Goal: Task Accomplishment & Management: Use online tool/utility

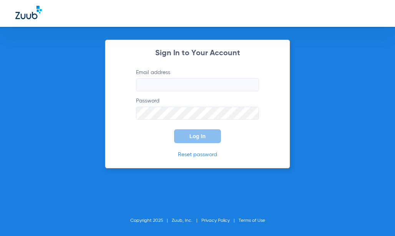
type input "orange@abradental.com"
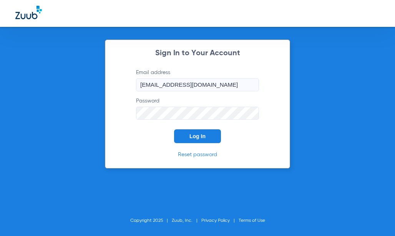
click at [184, 138] on button "Log In" at bounding box center [197, 136] width 47 height 14
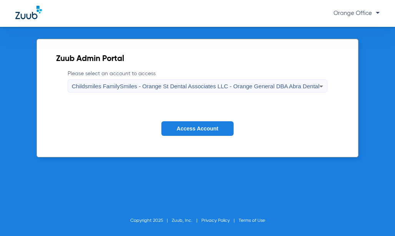
click at [195, 123] on button "Access Account" at bounding box center [197, 128] width 72 height 15
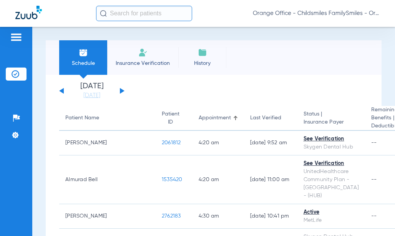
click at [133, 16] on input "text" at bounding box center [144, 13] width 96 height 15
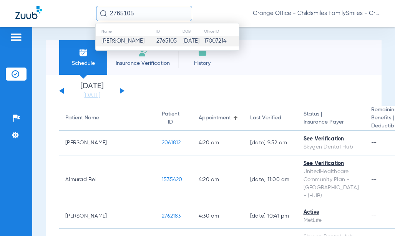
type input "2765105"
click at [126, 41] on span "Wilfredo Thomas" at bounding box center [122, 41] width 43 height 6
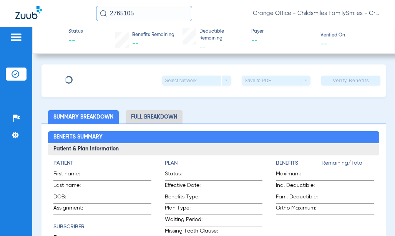
type input "Wilfredo"
type input "Thomas"
type input "02/17/1963"
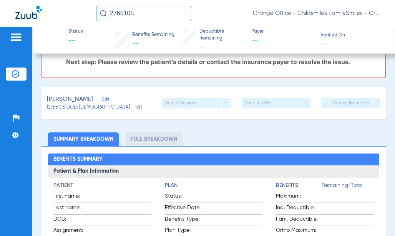
scroll to position [115, 0]
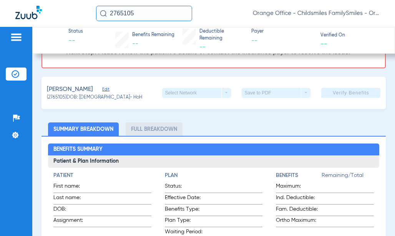
click at [108, 88] on span "Edit" at bounding box center [105, 90] width 7 height 7
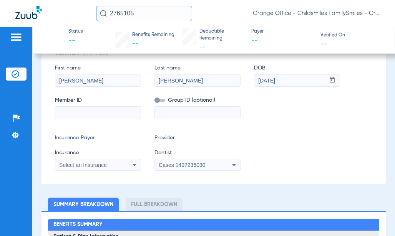
scroll to position [192, 0]
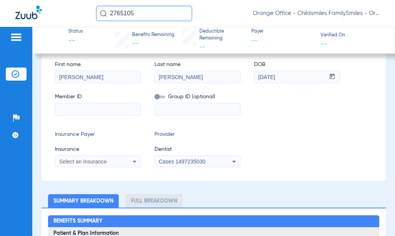
click at [96, 109] on input at bounding box center [97, 109] width 85 height 12
type input "91698088000"
click at [114, 164] on div "Select an Insurance" at bounding box center [90, 161] width 62 height 5
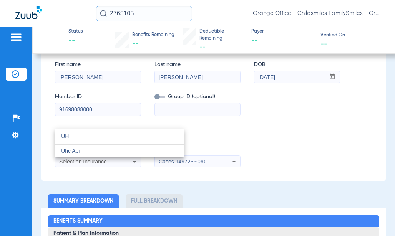
type input "U"
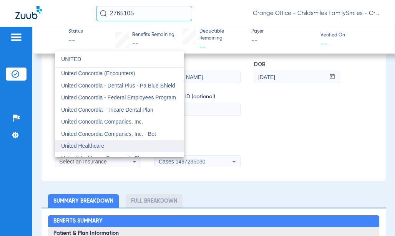
type input "UNITED"
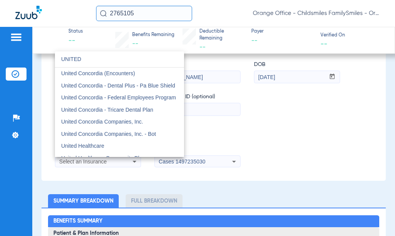
click at [75, 146] on span "United Healthcare" at bounding box center [82, 146] width 43 height 6
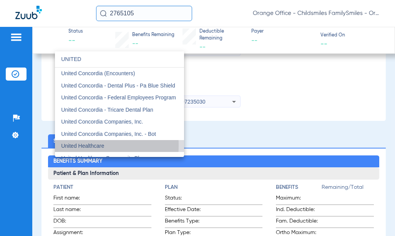
scroll to position [132, 0]
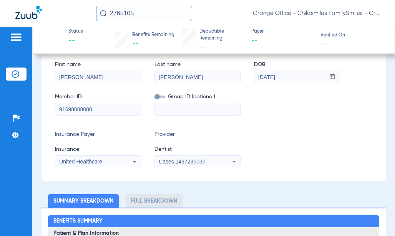
click at [181, 161] on span "Cases 1497235030" at bounding box center [182, 162] width 46 height 6
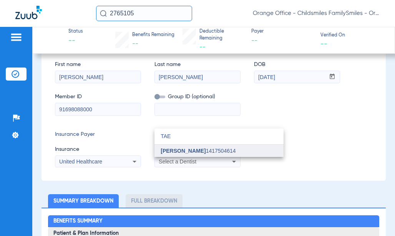
type input "TAE"
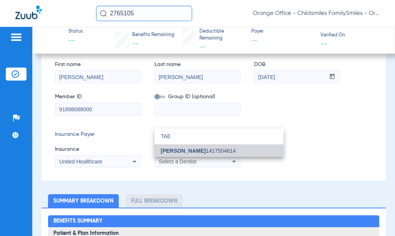
click at [188, 153] on span "[PERSON_NAME] 1417504614" at bounding box center [198, 150] width 75 height 5
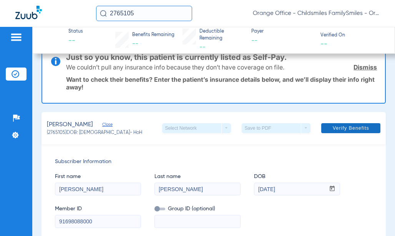
scroll to position [17, 0]
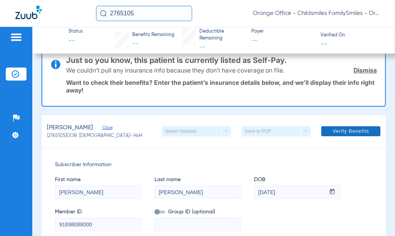
click at [340, 126] on span at bounding box center [350, 131] width 59 height 18
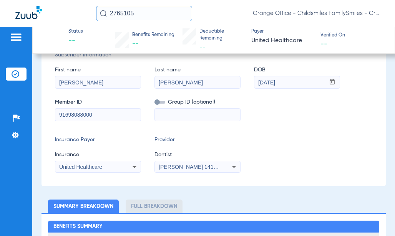
scroll to position [192, 0]
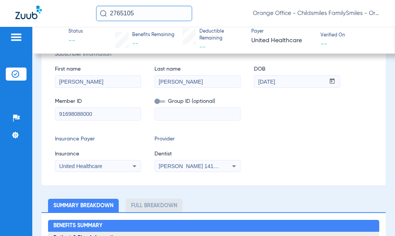
click at [118, 166] on div "United Healthcare" at bounding box center [90, 166] width 62 height 5
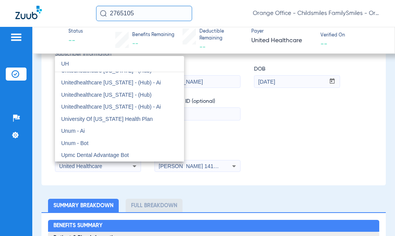
scroll to position [0, 0]
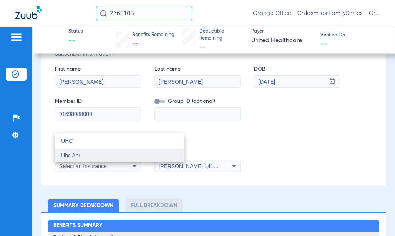
type input "UHC"
click at [112, 155] on mat-option "Uhc Api" at bounding box center [119, 155] width 129 height 12
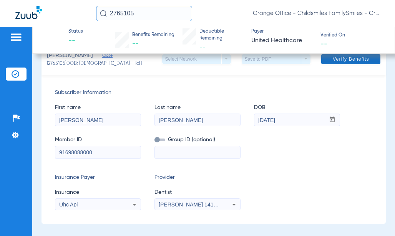
click at [340, 59] on span "Verify Benefits" at bounding box center [351, 59] width 36 height 6
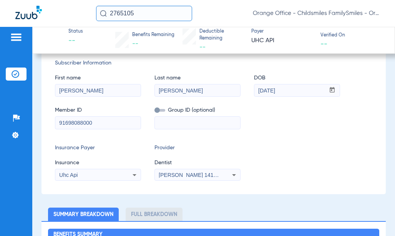
scroll to position [192, 0]
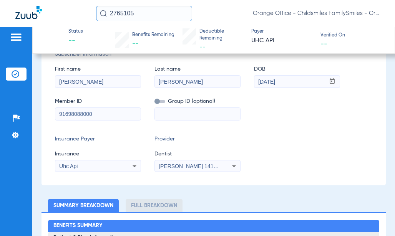
click at [99, 115] on input "91698088000" at bounding box center [97, 114] width 85 height 12
click at [201, 113] on input at bounding box center [197, 114] width 85 height 12
paste input "21852H8768-035-000"
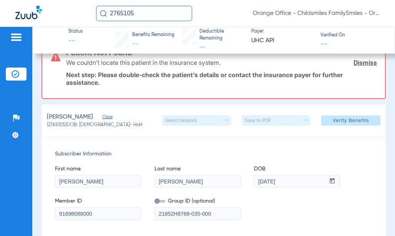
scroll to position [77, 0]
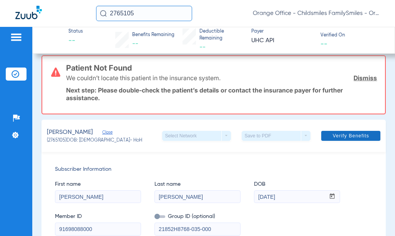
type input "21852H8768-035-000"
click at [333, 139] on span "Verify Benefits" at bounding box center [351, 136] width 36 height 6
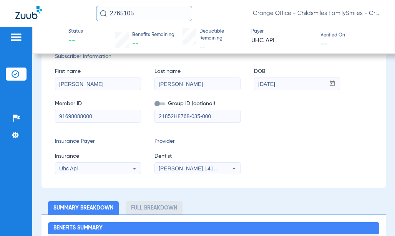
scroll to position [192, 0]
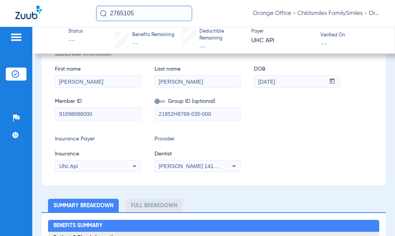
click at [93, 169] on div "Uhc Api" at bounding box center [90, 166] width 62 height 5
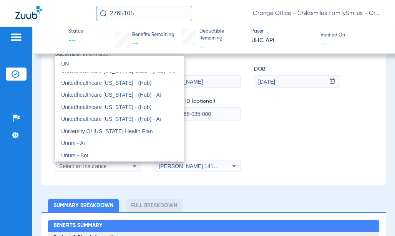
scroll to position [16, 0]
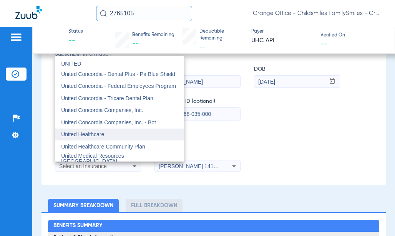
type input "UNITED"
click at [109, 139] on mat-option "United Healthcare" at bounding box center [119, 135] width 129 height 12
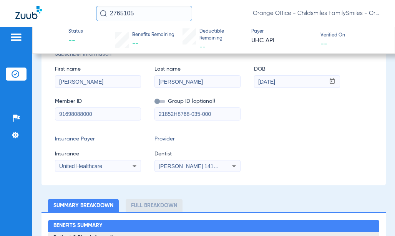
scroll to position [115, 0]
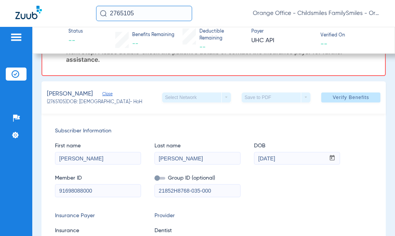
click at [342, 103] on span at bounding box center [350, 97] width 59 height 18
click at [121, 188] on input "91698088000" at bounding box center [97, 191] width 85 height 12
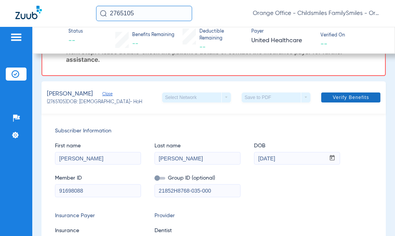
type input "91698088"
click at [347, 96] on span "Verify Benefits" at bounding box center [351, 97] width 36 height 6
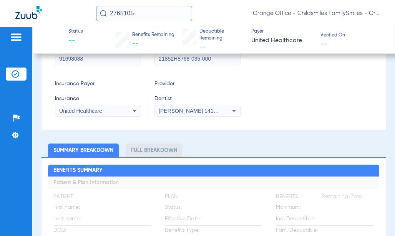
scroll to position [0, 0]
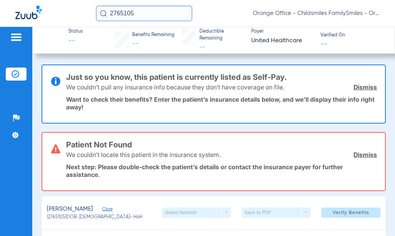
drag, startPoint x: 146, startPoint y: 13, endPoint x: -34, endPoint y: -10, distance: 181.2
click at [0, 0] on html "2765105 Orange Office - Childsmiles FamilySmiles - Orange St Dental Associates …" at bounding box center [197, 118] width 395 height 236
click at [151, 15] on input "2755982" at bounding box center [144, 13] width 96 height 15
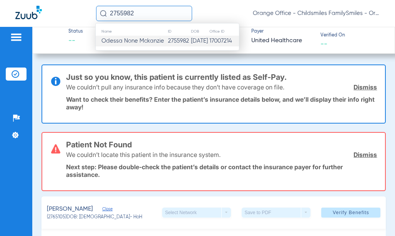
type input "2755982"
click at [144, 37] on td "Odessa None Mckanzie" at bounding box center [132, 41] width 72 height 11
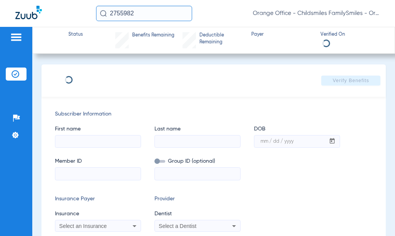
type input "ODESSA"
type input "MCKANZIE"
type input "02/21/1947"
type input "3HZN54696740"
type input "0682Q30002"
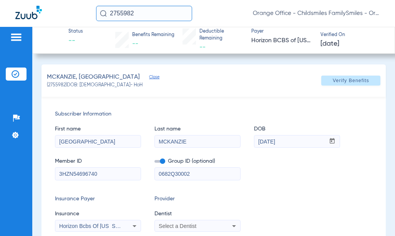
type input "0"
select select "page-width"
type input "1"
click at [198, 226] on div "Select a Dentist" at bounding box center [190, 226] width 62 height 5
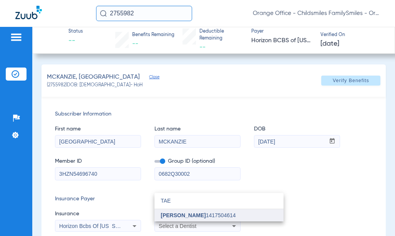
type input "TAE"
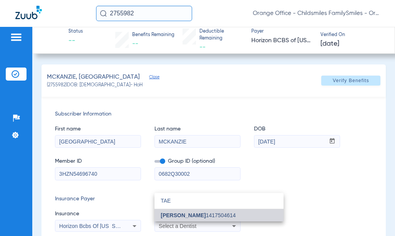
click at [203, 213] on span "[PERSON_NAME] 1417504614" at bounding box center [198, 215] width 75 height 5
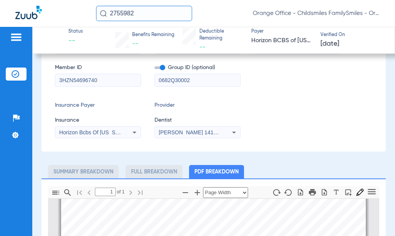
scroll to position [0, 0]
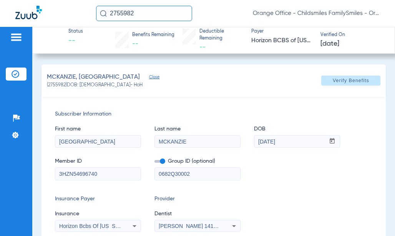
click at [354, 84] on span "Verify Benefits" at bounding box center [351, 81] width 36 height 6
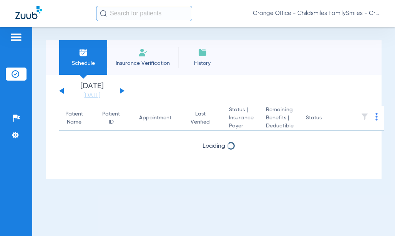
click at [112, 10] on input "text" at bounding box center [144, 13] width 96 height 15
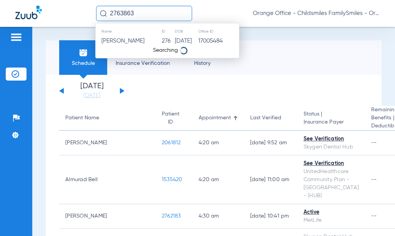
type input "2763863"
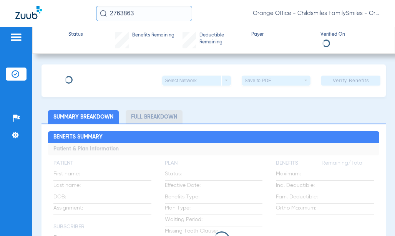
click at [141, 11] on input "2763863" at bounding box center [144, 13] width 96 height 15
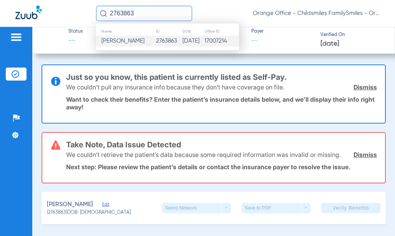
click at [138, 42] on span "Leonardo Perez" at bounding box center [122, 41] width 43 height 6
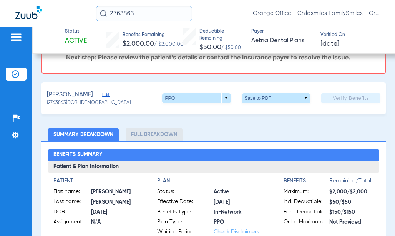
scroll to position [38, 0]
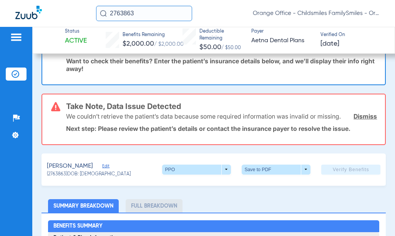
click at [109, 166] on span "Edit" at bounding box center [105, 167] width 7 height 7
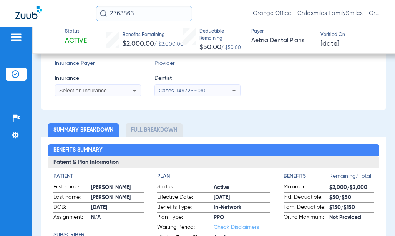
scroll to position [230, 0]
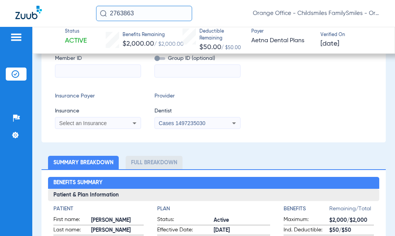
click at [142, 168] on li "Full Breakdown" at bounding box center [154, 162] width 57 height 13
click at [143, 165] on li "Full Breakdown" at bounding box center [154, 162] width 57 height 13
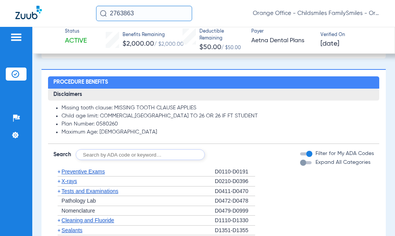
scroll to position [730, 0]
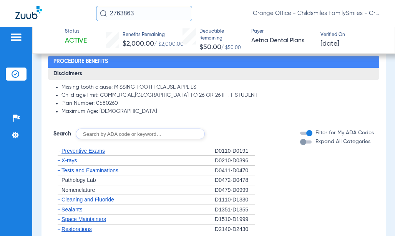
drag, startPoint x: 116, startPoint y: 103, endPoint x: 96, endPoint y: 101, distance: 20.8
click at [96, 101] on li "Plan Number: 0580260" at bounding box center [217, 103] width 312 height 7
drag, startPoint x: 96, startPoint y: 101, endPoint x: 121, endPoint y: 108, distance: 25.8
click at [122, 105] on li "Plan Number: 0580260" at bounding box center [217, 103] width 312 height 7
copy li "0580260"
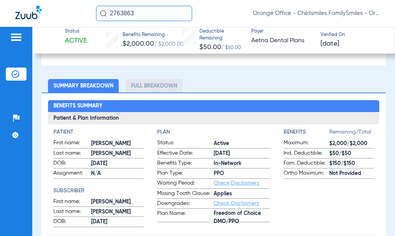
scroll to position [346, 0]
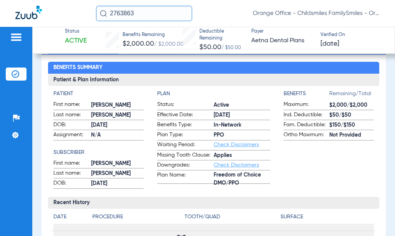
click at [71, 14] on div at bounding box center [55, 14] width 81 height 16
drag, startPoint x: 64, startPoint y: 31, endPoint x: 78, endPoint y: 26, distance: 15.2
click at [65, 31] on span "Status" at bounding box center [76, 31] width 22 height 7
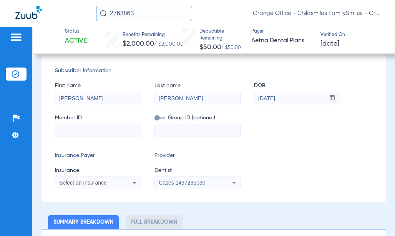
scroll to position [192, 0]
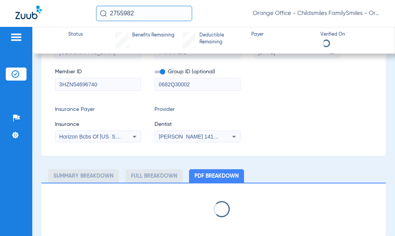
scroll to position [90, 0]
select select "page-width"
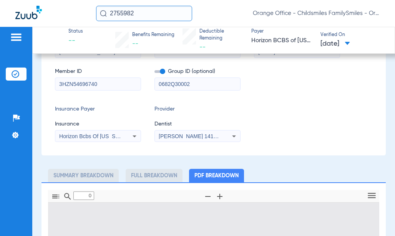
type input "1"
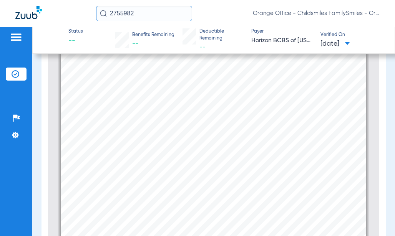
scroll to position [42, 0]
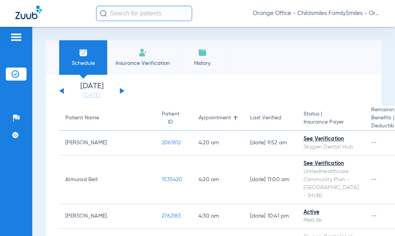
click at [138, 20] on input "text" at bounding box center [144, 13] width 96 height 15
click at [138, 15] on input "text" at bounding box center [144, 13] width 96 height 15
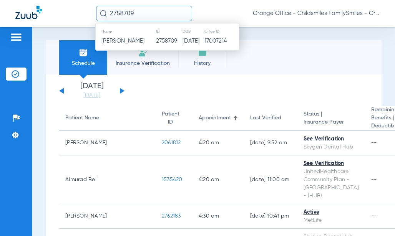
type input "2758709"
click at [136, 35] on th "Name" at bounding box center [126, 31] width 60 height 8
click at [136, 38] on span "James Jones" at bounding box center [122, 41] width 43 height 6
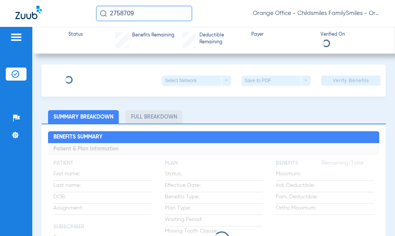
click at [134, 41] on div "Benefits Remaining" at bounding box center [153, 40] width 42 height 16
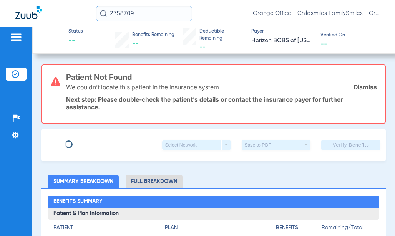
type input "JAMES"
type input "JONES"
type input "12/17/1961"
type input "3HZN65489300"
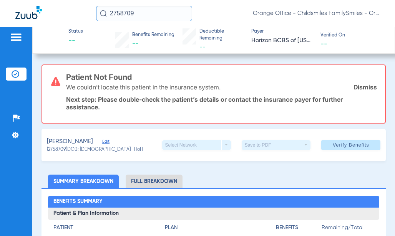
click at [101, 147] on span "(2758709) DOB: 12/17/1961 - HoH" at bounding box center [95, 150] width 96 height 7
click at [103, 142] on span "Edit" at bounding box center [105, 142] width 7 height 7
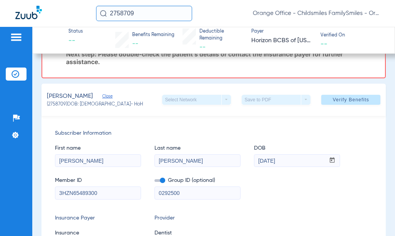
scroll to position [115, 0]
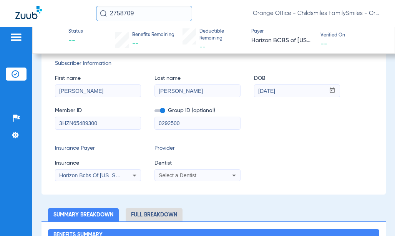
click at [186, 122] on input "0292500" at bounding box center [197, 123] width 85 height 12
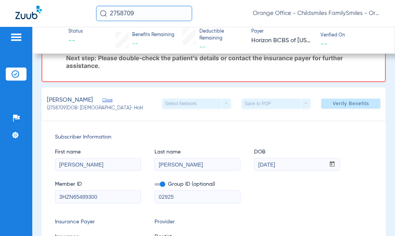
scroll to position [154, 0]
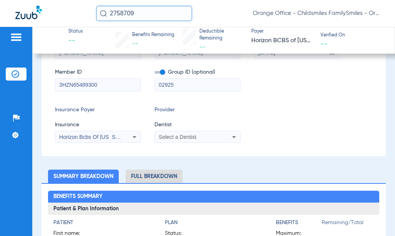
type input "02925"
click at [198, 136] on div "Select a Dentist" at bounding box center [190, 136] width 62 height 5
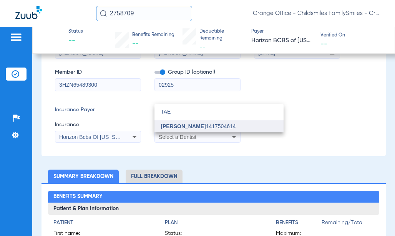
type input "TAE"
click at [204, 130] on mat-option "Tae Kim 1417504614" at bounding box center [218, 126] width 129 height 12
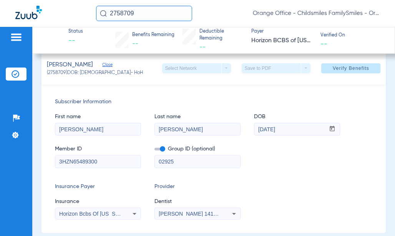
click at [349, 73] on span at bounding box center [350, 68] width 59 height 18
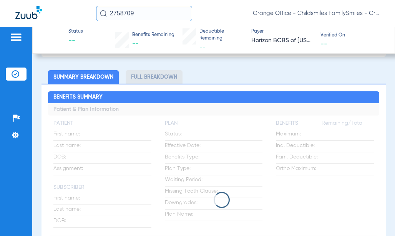
scroll to position [115, 0]
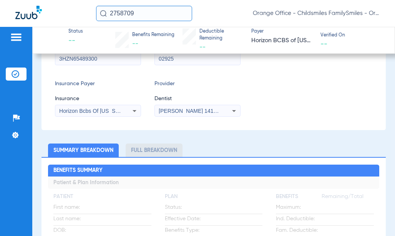
click at [218, 94] on div "Provider Dentist Tae Kim 1417504614" at bounding box center [197, 98] width 86 height 37
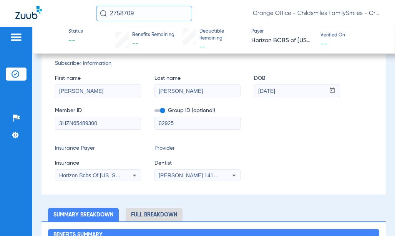
drag, startPoint x: 187, startPoint y: 126, endPoint x: 151, endPoint y: 122, distance: 36.7
click at [153, 122] on div "Member ID 3HZN65489300 Group ID (optional) 02925" at bounding box center [214, 115] width 318 height 30
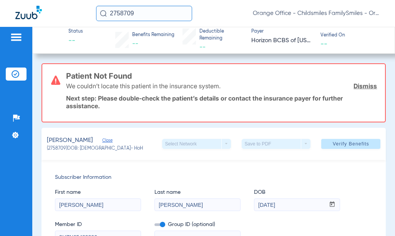
scroll to position [0, 0]
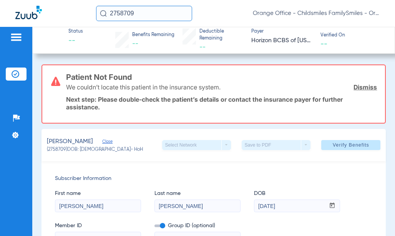
drag, startPoint x: 333, startPoint y: 154, endPoint x: 318, endPoint y: 161, distance: 16.2
click at [332, 157] on div "JONES, JAMES Close (2758709) DOB: 12/17/1961 - HoH Select Network arrow_drop_do…" at bounding box center [213, 145] width 345 height 32
click at [335, 149] on span at bounding box center [350, 145] width 59 height 18
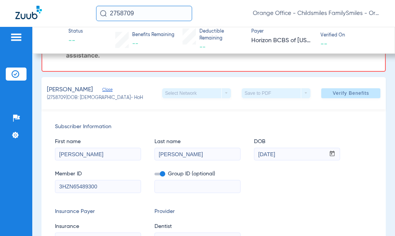
scroll to position [38, 0]
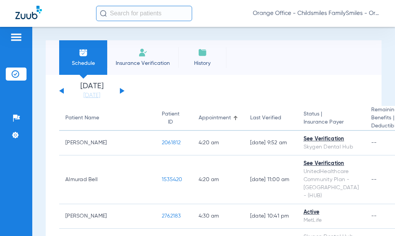
click at [155, 12] on input "text" at bounding box center [144, 13] width 96 height 15
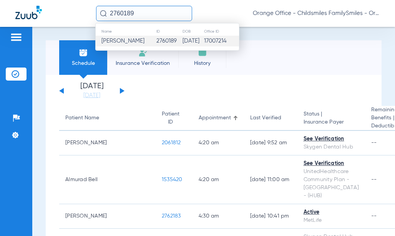
type input "2760189"
click at [156, 43] on td "2760189" at bounding box center [169, 41] width 26 height 11
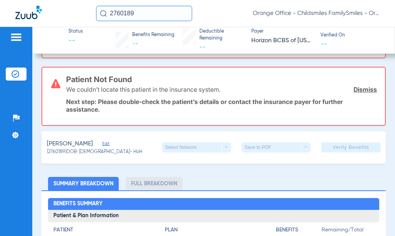
scroll to position [115, 0]
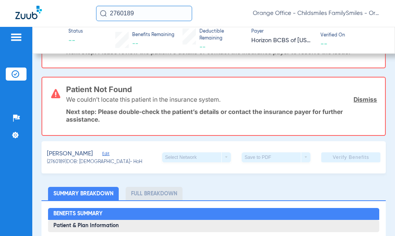
click at [104, 151] on div "CAMRON, CLIDE Edit" at bounding box center [94, 154] width 95 height 10
click at [99, 158] on div "CAMRON, CLIDE Edit" at bounding box center [94, 154] width 95 height 10
click at [106, 155] on span "Edit" at bounding box center [105, 154] width 7 height 7
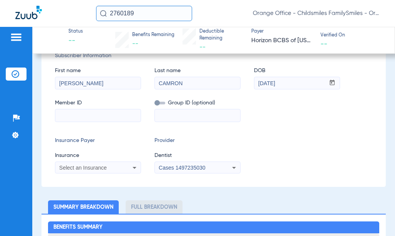
scroll to position [230, 0]
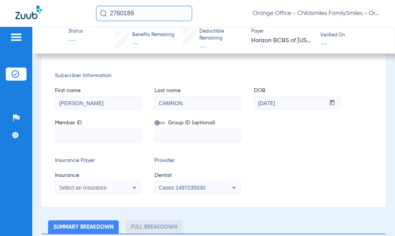
click at [173, 131] on input at bounding box center [197, 135] width 85 height 12
paste input "03-5103E"
click at [183, 136] on input "03-5103E" at bounding box center [197, 135] width 85 height 12
type input "03-5103E"
click at [130, 138] on input at bounding box center [97, 135] width 85 height 12
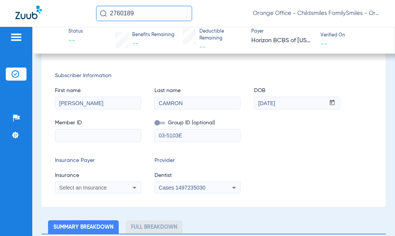
click at [99, 133] on input at bounding box center [97, 135] width 85 height 12
paste input "3HZN40589040"
type input "3HZN40589040"
click at [93, 188] on span "Select an Insurance" at bounding box center [83, 188] width 48 height 6
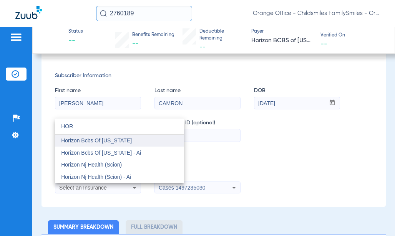
type input "HOR"
click at [108, 137] on mat-option "Horizon Bcbs Of [US_STATE]" at bounding box center [119, 141] width 129 height 12
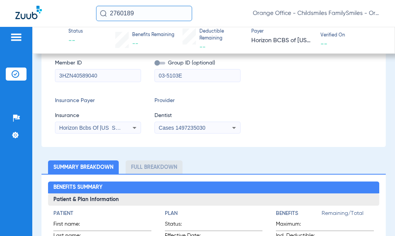
scroll to position [171, 0]
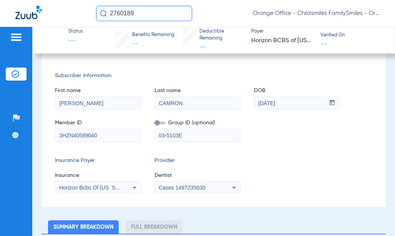
click at [191, 186] on span "Cases 1497235030" at bounding box center [182, 188] width 46 height 6
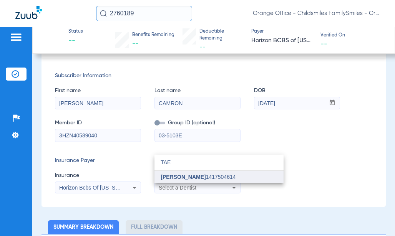
type input "TAE"
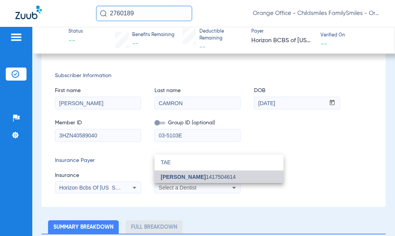
click at [191, 177] on span "[PERSON_NAME] 1417504614" at bounding box center [198, 176] width 75 height 5
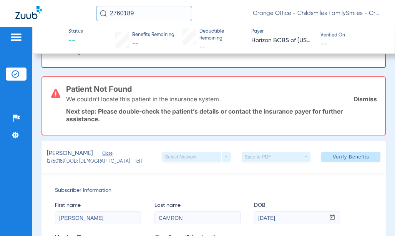
scroll to position [55, 0]
click at [345, 160] on span "Verify Benefits" at bounding box center [351, 157] width 36 height 6
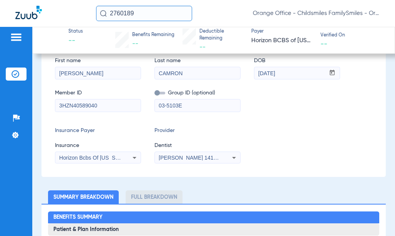
scroll to position [192, 0]
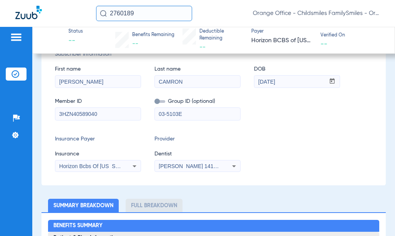
click at [182, 116] on input "03-5103E" at bounding box center [197, 114] width 85 height 12
click at [165, 116] on input "03-5103" at bounding box center [197, 114] width 85 height 12
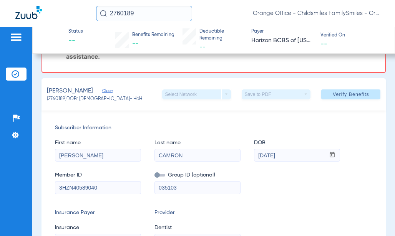
scroll to position [115, 0]
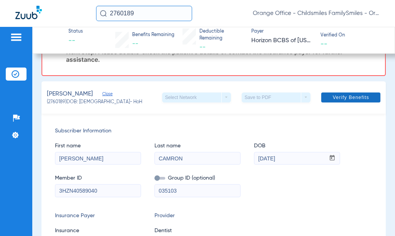
click at [346, 93] on span at bounding box center [350, 97] width 59 height 18
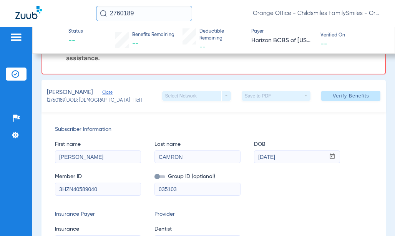
scroll to position [154, 0]
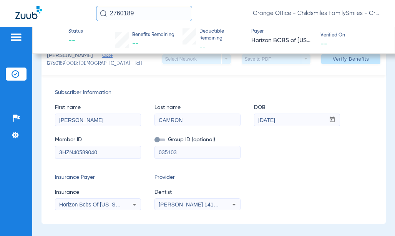
click at [189, 154] on input "035103" at bounding box center [197, 152] width 85 height 12
click at [164, 152] on input "035103" at bounding box center [197, 152] width 85 height 12
click at [191, 151] on input "05103" at bounding box center [197, 152] width 85 height 12
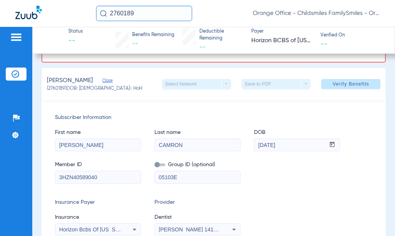
scroll to position [115, 0]
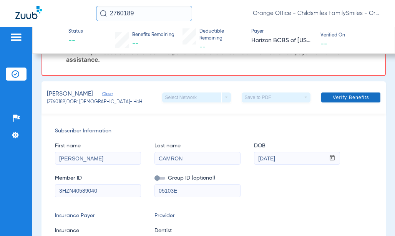
type input "05103E"
click at [353, 100] on span "Verify Benefits" at bounding box center [351, 97] width 36 height 6
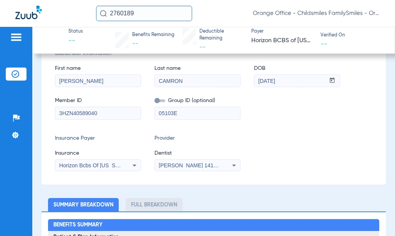
scroll to position [192, 0]
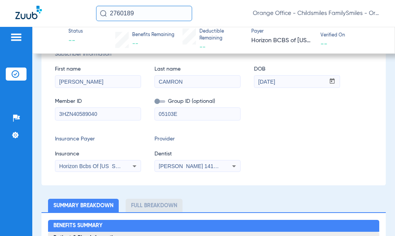
click at [93, 159] on app-form-autocomplete "Insurance Horizon Bcbs Of New Jersey" at bounding box center [98, 161] width 86 height 22
click at [94, 166] on span "Horizon Bcbs Of New Jersey" at bounding box center [94, 166] width 71 height 6
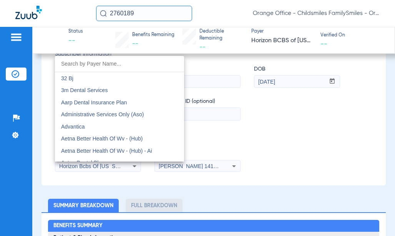
scroll to position [2718, 0]
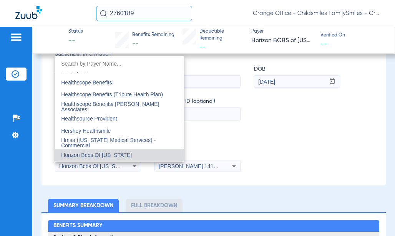
click at [122, 63] on input "dropdown search" at bounding box center [119, 64] width 129 height 16
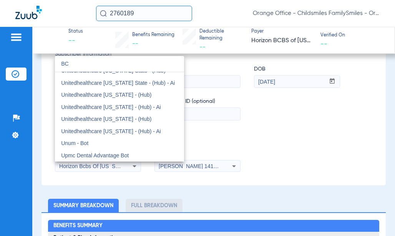
scroll to position [56, 0]
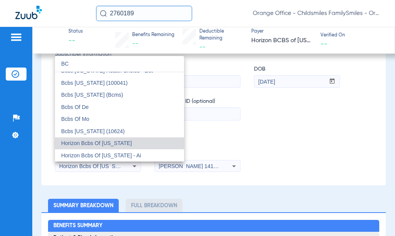
type input "BC"
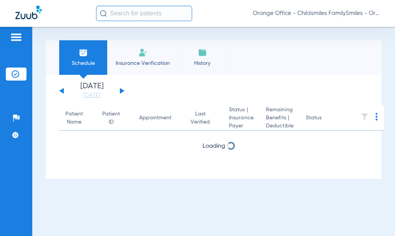
click at [118, 17] on input "text" at bounding box center [144, 13] width 96 height 15
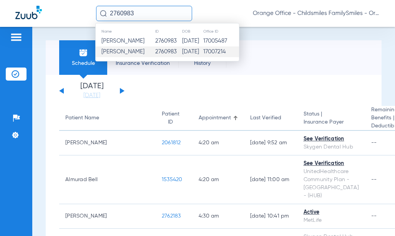
type input "2760983"
click at [155, 53] on td "2760983" at bounding box center [168, 51] width 27 height 11
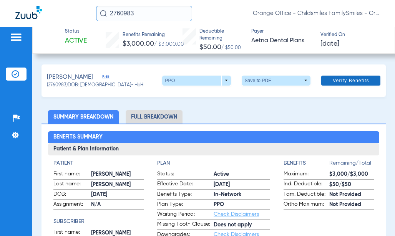
drag, startPoint x: 333, startPoint y: 82, endPoint x: 331, endPoint y: 88, distance: 6.2
click at [333, 83] on span "Verify Benefits" at bounding box center [351, 81] width 36 height 6
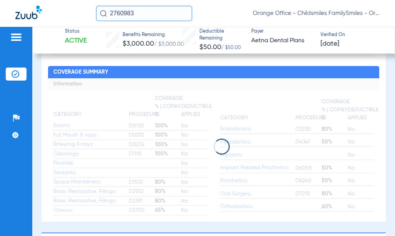
scroll to position [276, 0]
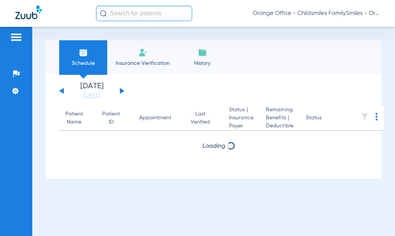
click at [161, 10] on input "text" at bounding box center [144, 13] width 96 height 15
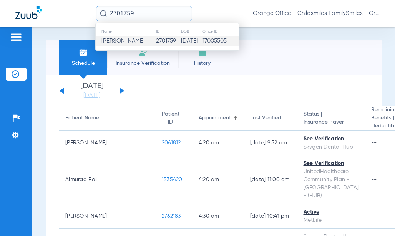
type input "2701759"
click at [165, 44] on td "2701759" at bounding box center [168, 41] width 25 height 11
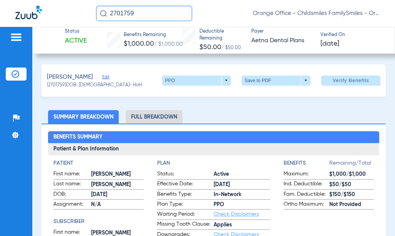
drag, startPoint x: 346, startPoint y: 77, endPoint x: 343, endPoint y: 80, distance: 4.7
click at [346, 78] on button "Verify Benefits" at bounding box center [350, 81] width 59 height 10
